Goal: Submit feedback/report problem

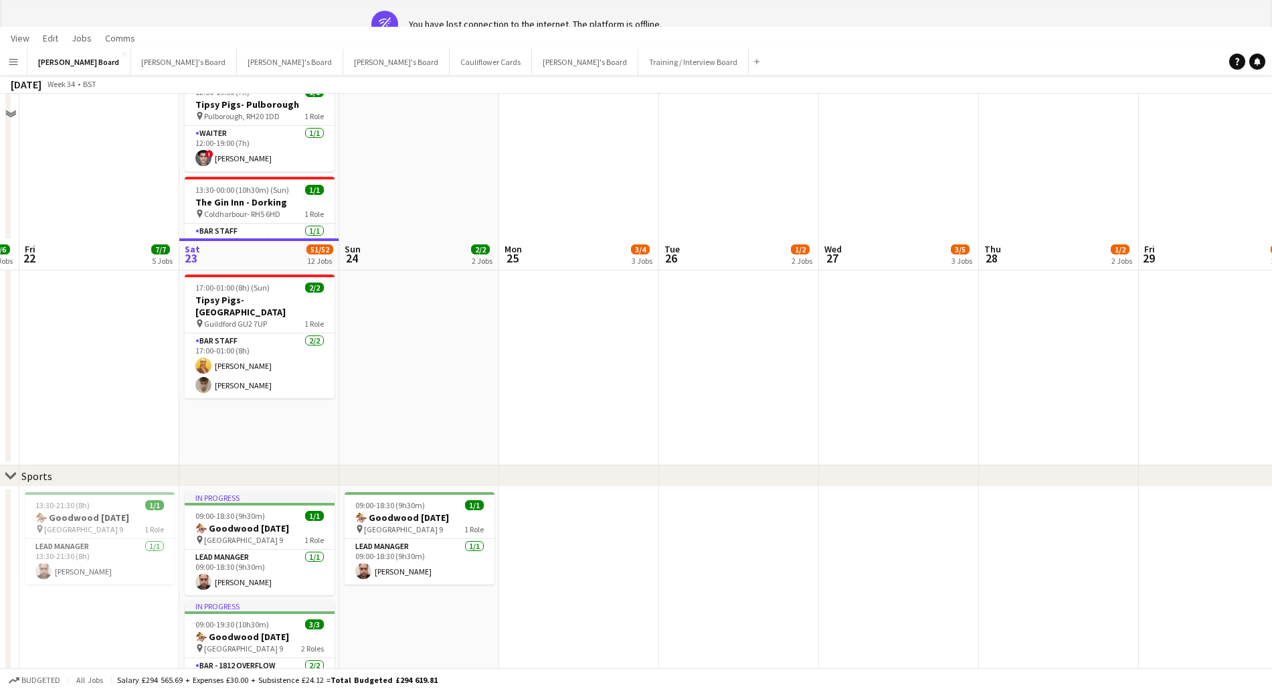
scroll to position [586, 0]
